Goal: Navigation & Orientation: Find specific page/section

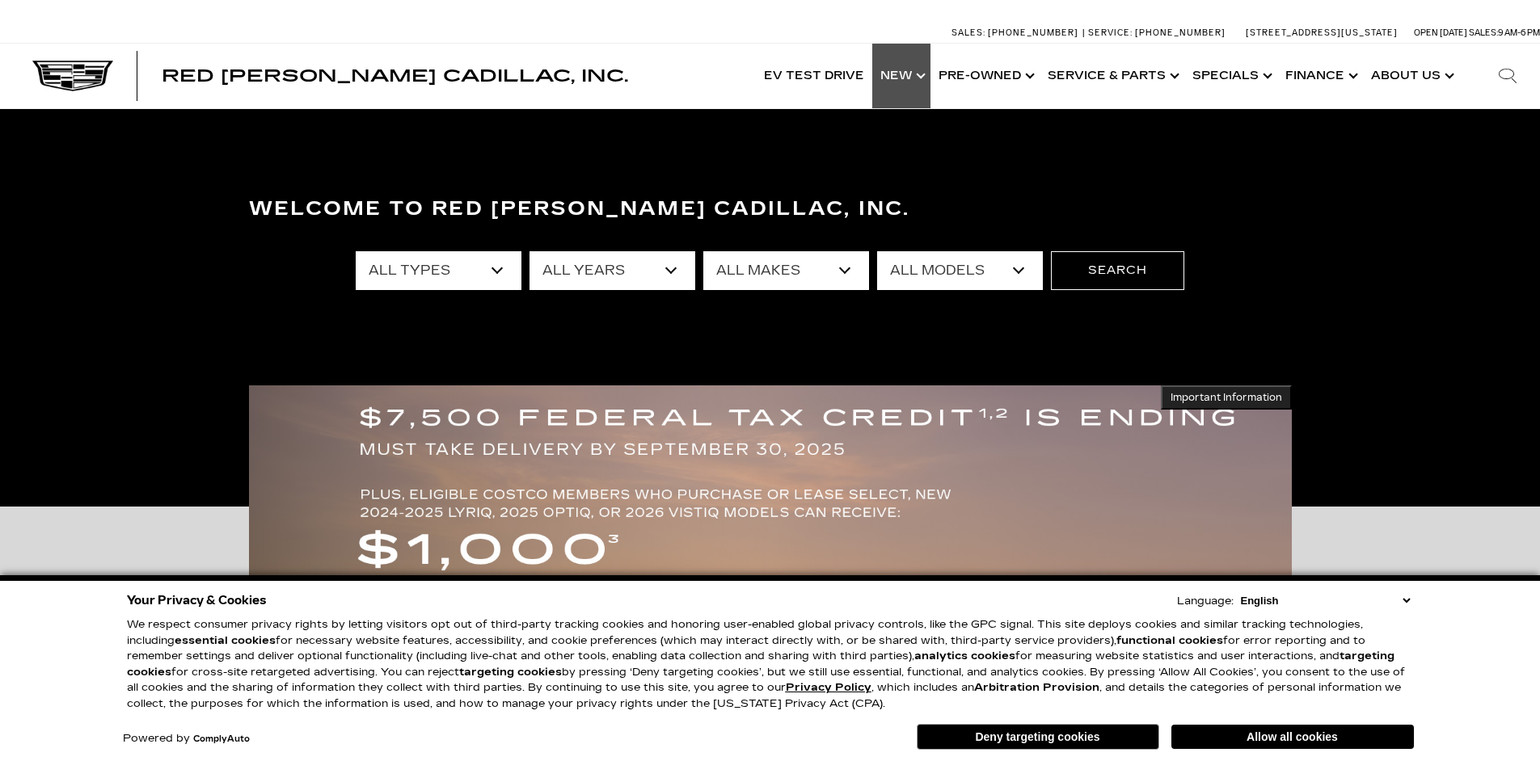
click at [908, 78] on link "Show New" at bounding box center [901, 76] width 58 height 65
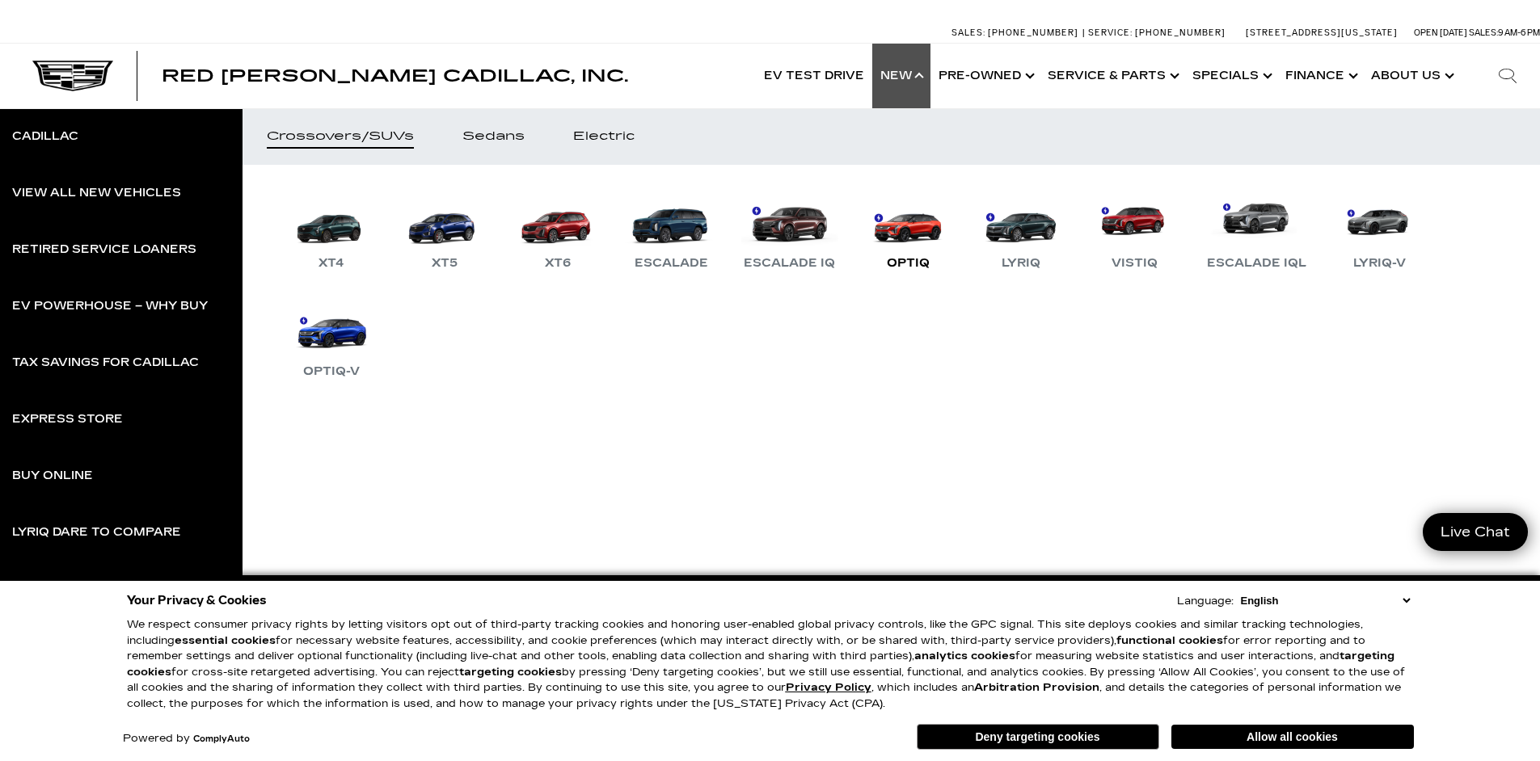
click at [911, 231] on link "OPTIQ" at bounding box center [907, 231] width 97 height 84
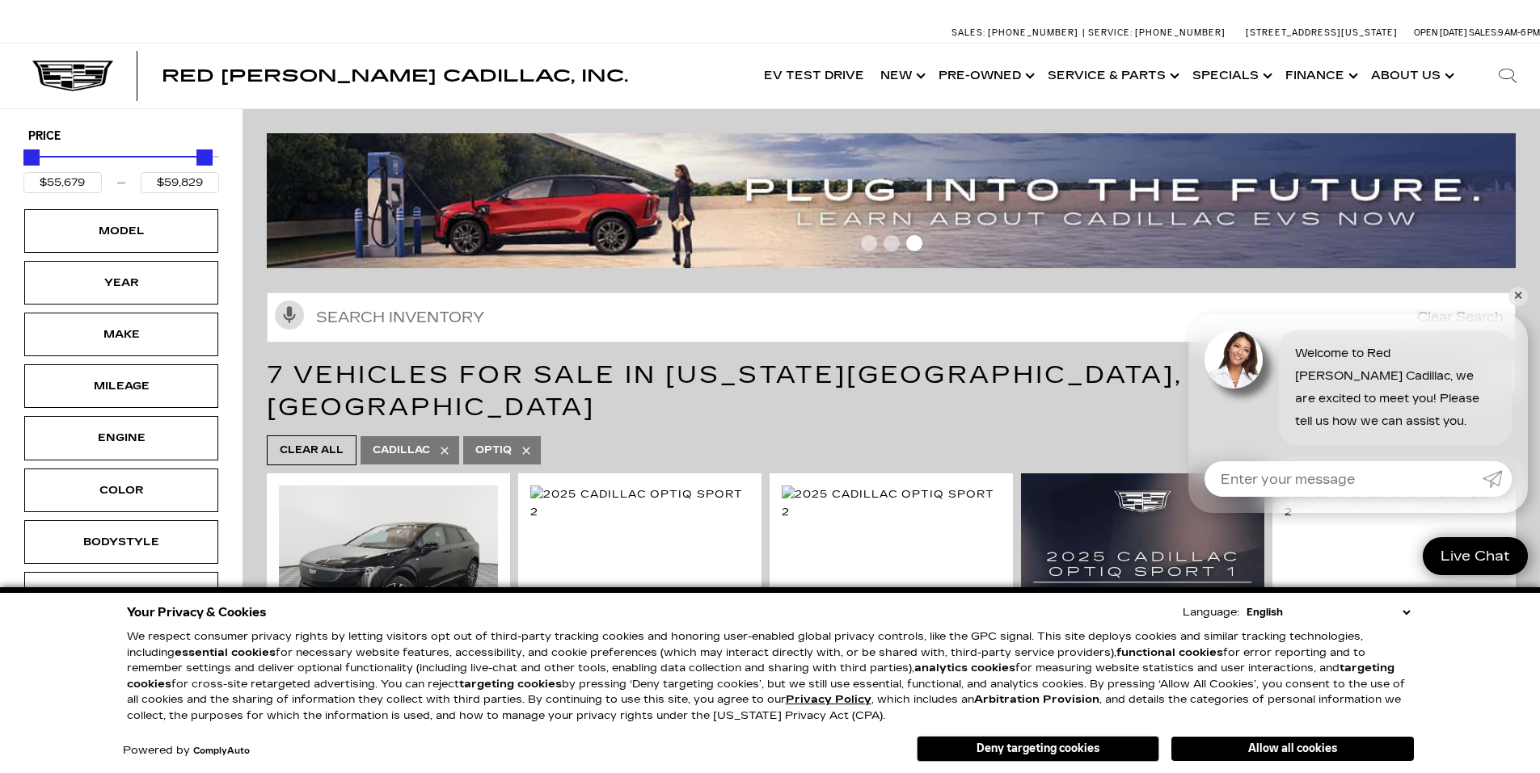
click at [1406, 619] on div "Your Privacy & Cookies Language: English Spanish / Español English / [GEOGRAPHI…" at bounding box center [770, 612] width 1287 height 23
click at [1402, 613] on select "English Spanish / Español English / [GEOGRAPHIC_DATA] Korean / 한국어 Vietnamese /…" at bounding box center [1327, 613] width 171 height 16
click at [1408, 609] on select "English Spanish / Español English / [GEOGRAPHIC_DATA] Korean / 한국어 Vietnamese /…" at bounding box center [1327, 613] width 171 height 16
click at [1477, 647] on div "Your Privacy & Cookies Language: English Spanish / Español English / [GEOGRAPHI…" at bounding box center [770, 681] width 1540 height 186
click at [1515, 295] on link "✕" at bounding box center [1517, 296] width 19 height 19
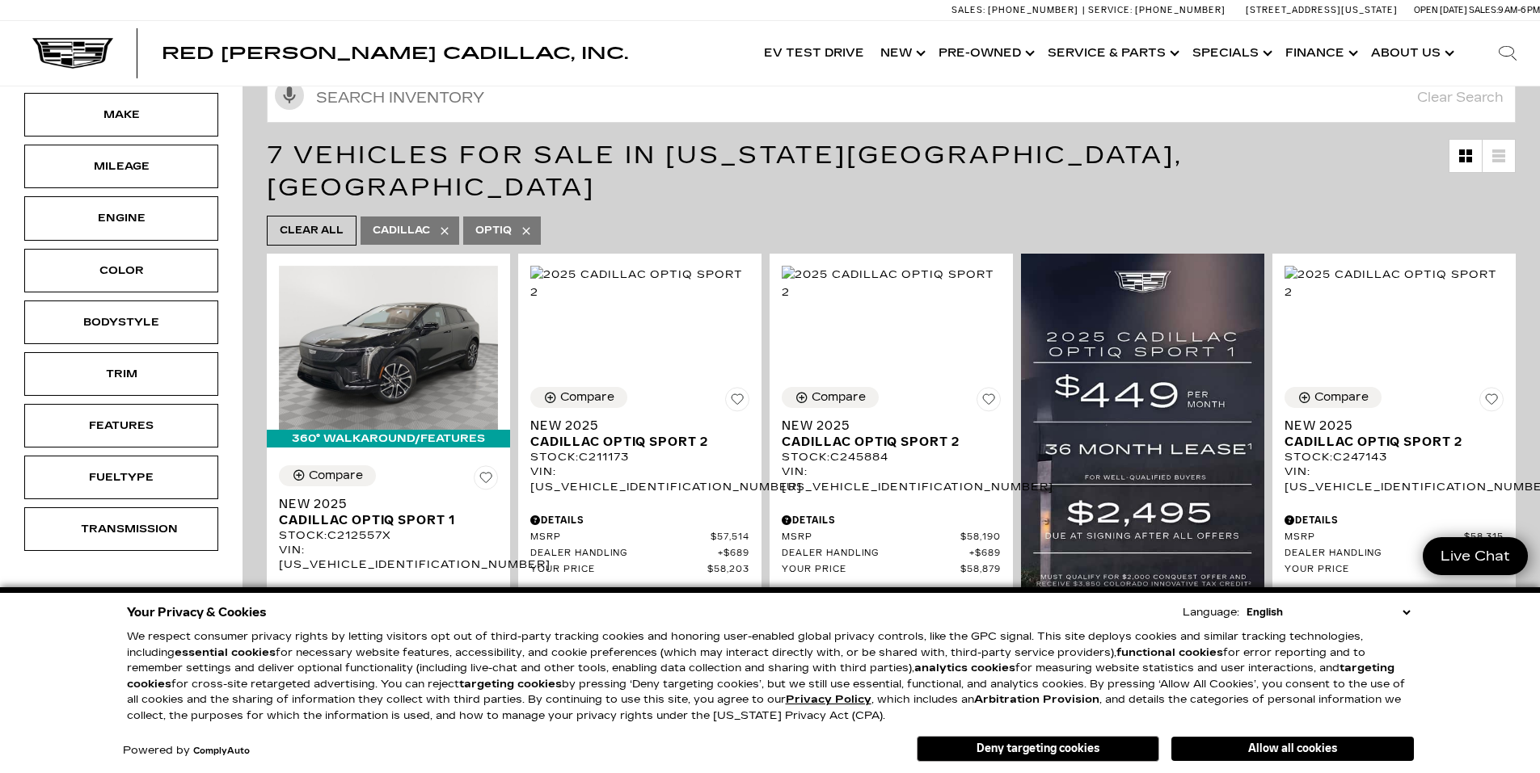
scroll to position [242, 0]
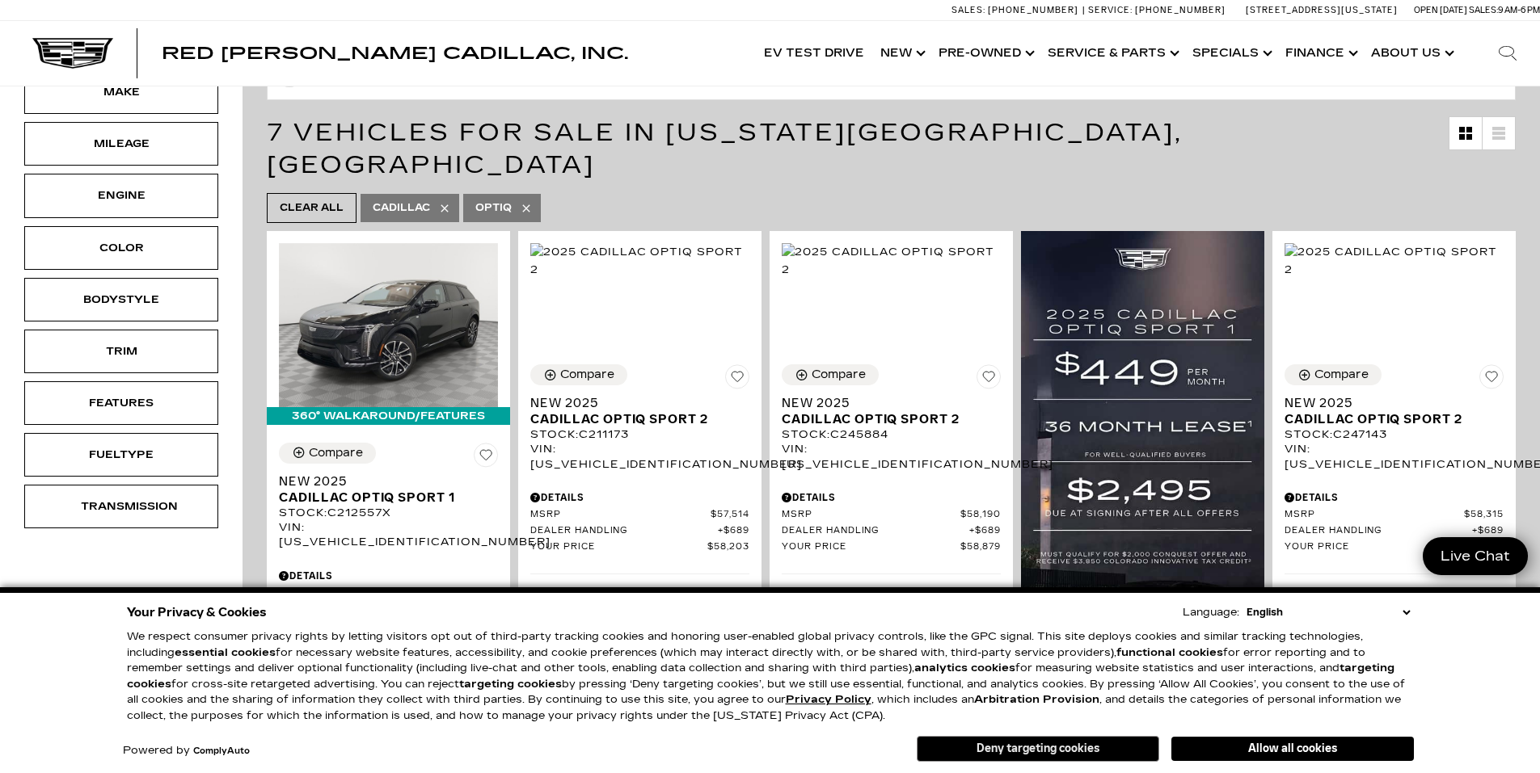
click at [1075, 752] on button "Deny targeting cookies" at bounding box center [1037, 749] width 242 height 26
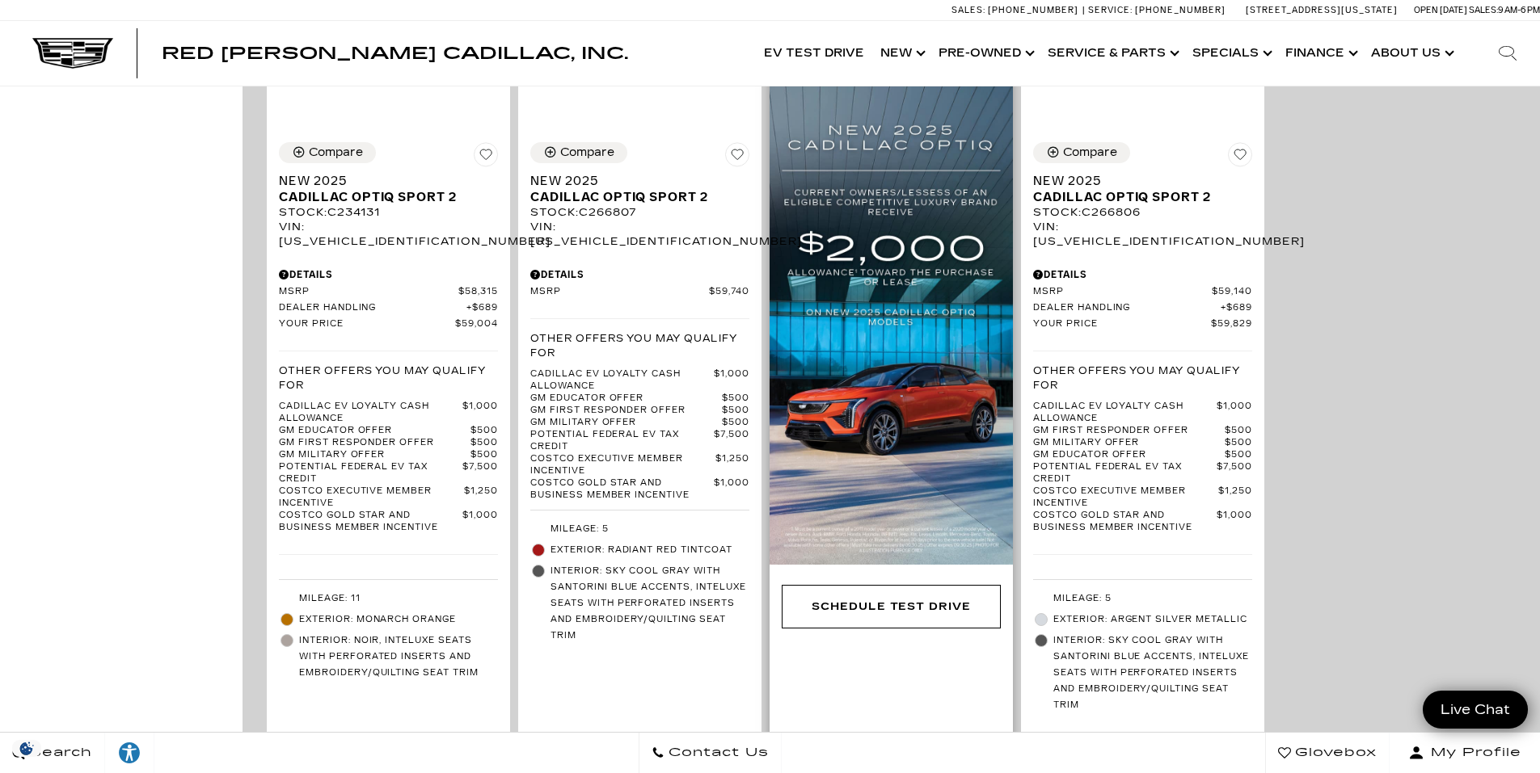
scroll to position [1321, 0]
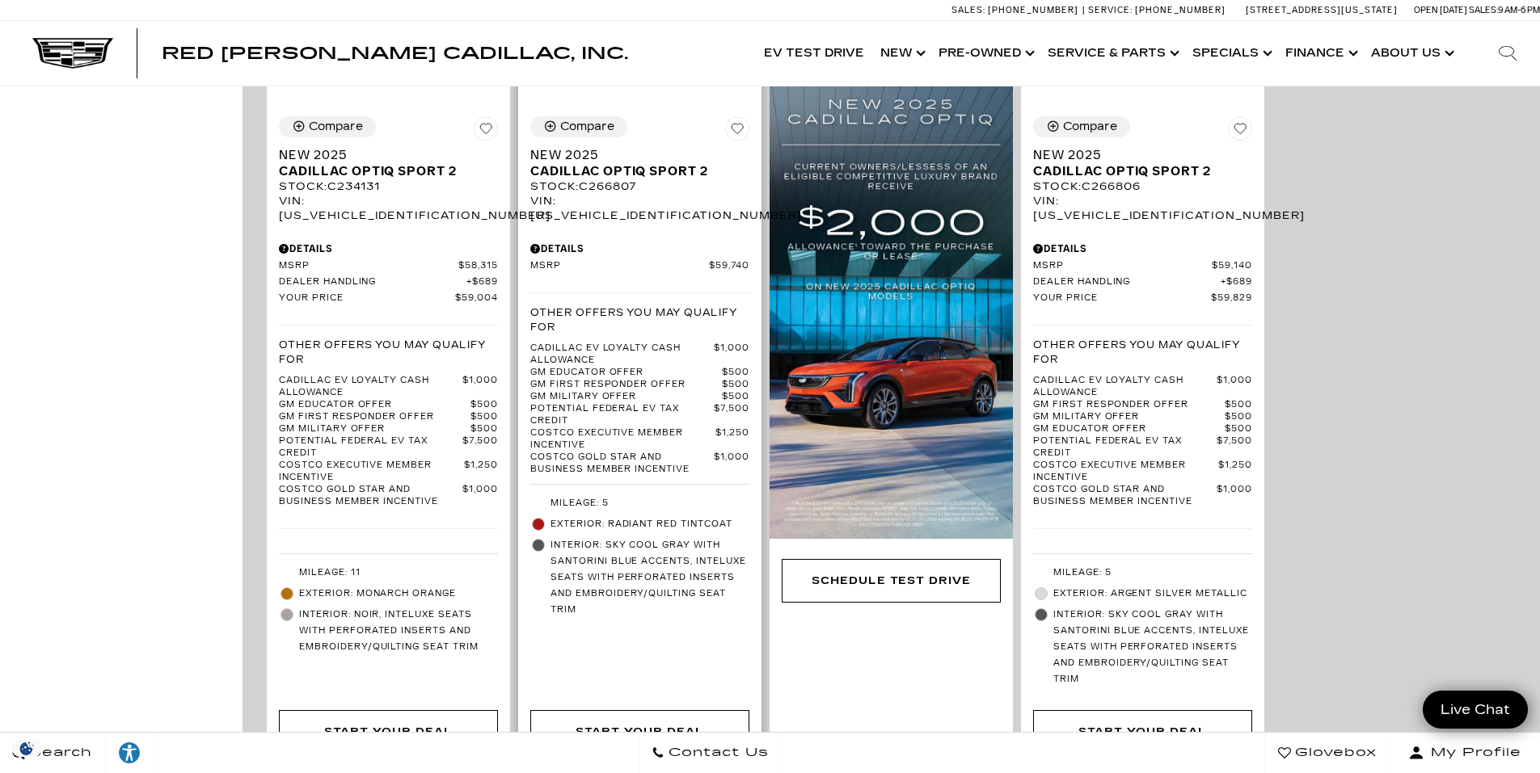
click at [586, 194] on div "VIN: [US_VEHICLE_IDENTIFICATION_NUMBER]" at bounding box center [639, 208] width 219 height 29
copy div "[US_VEHICLE_IDENTIFICATION_NUMBER]"
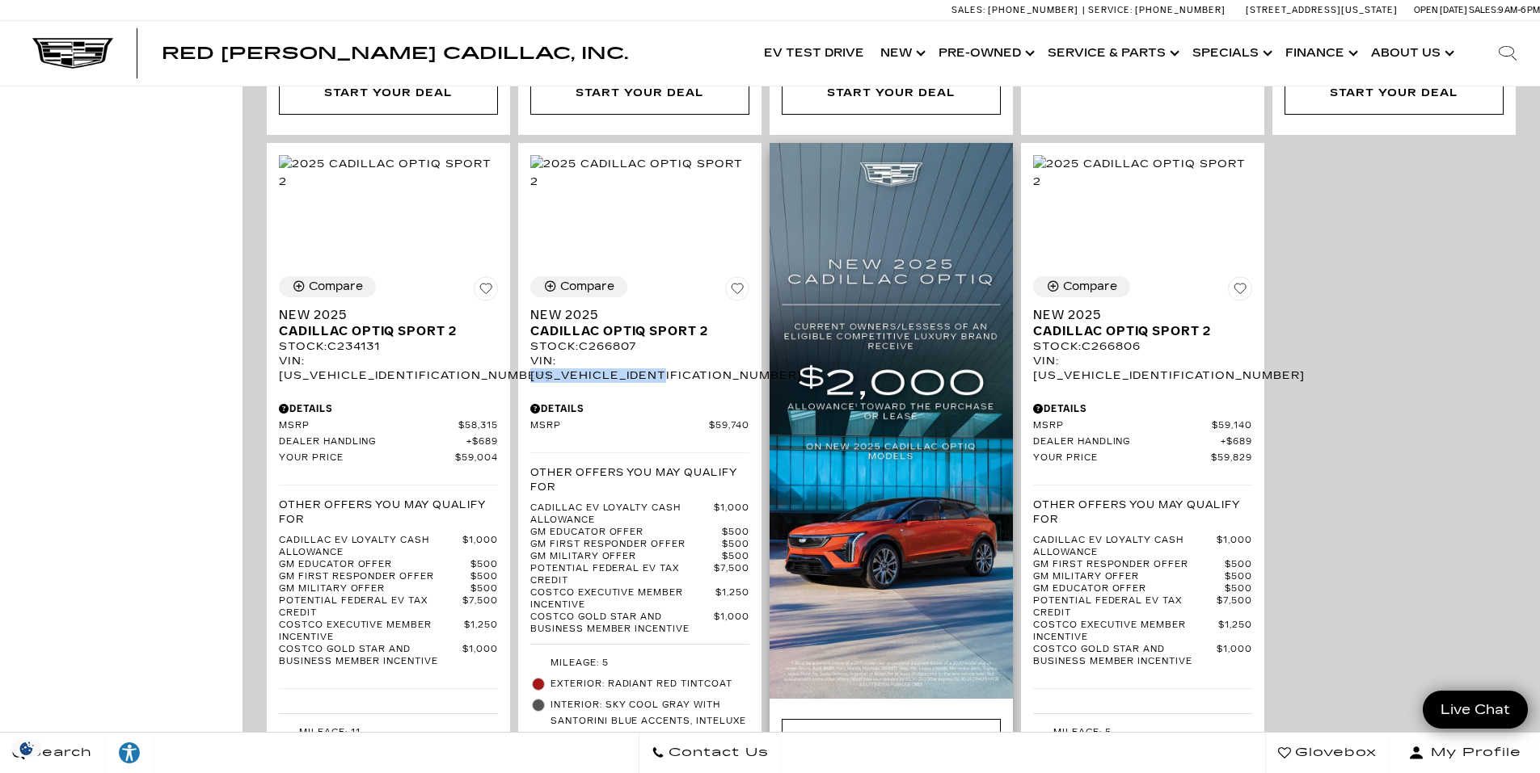
scroll to position [1159, 0]
